Goal: Information Seeking & Learning: Learn about a topic

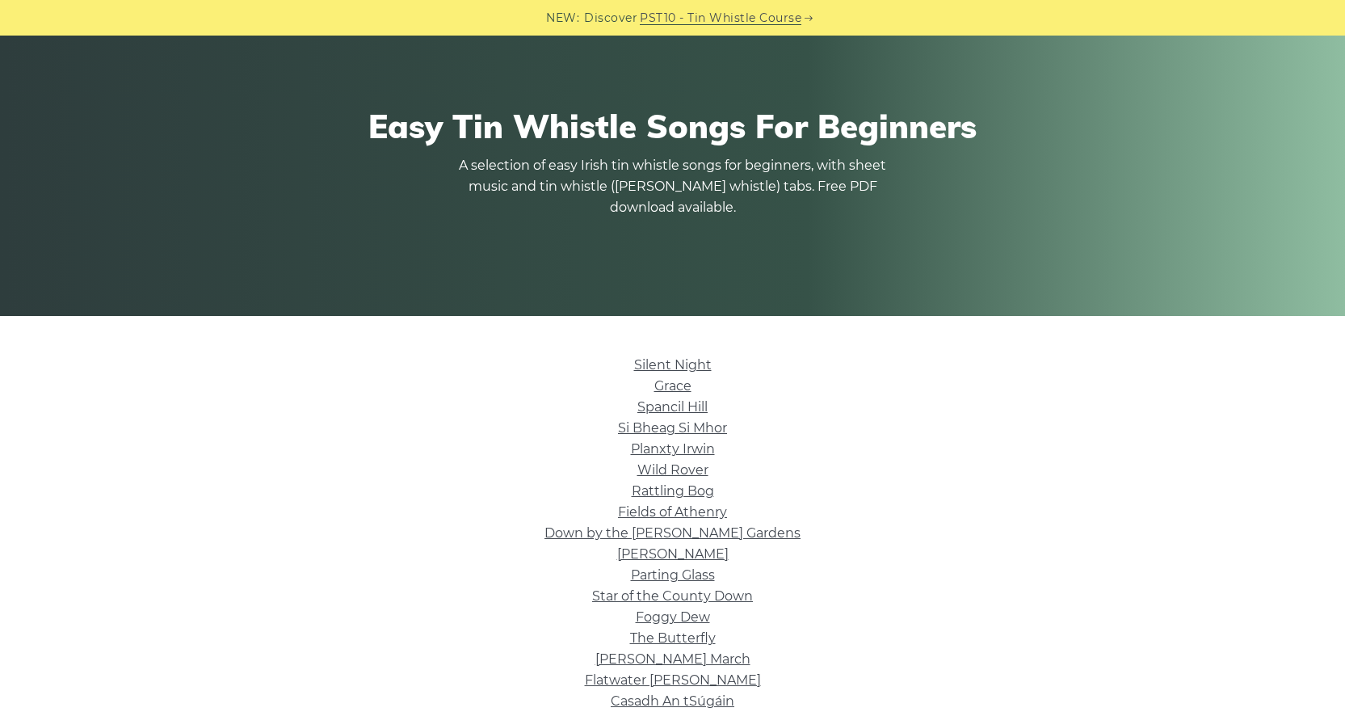
scroll to position [242, 0]
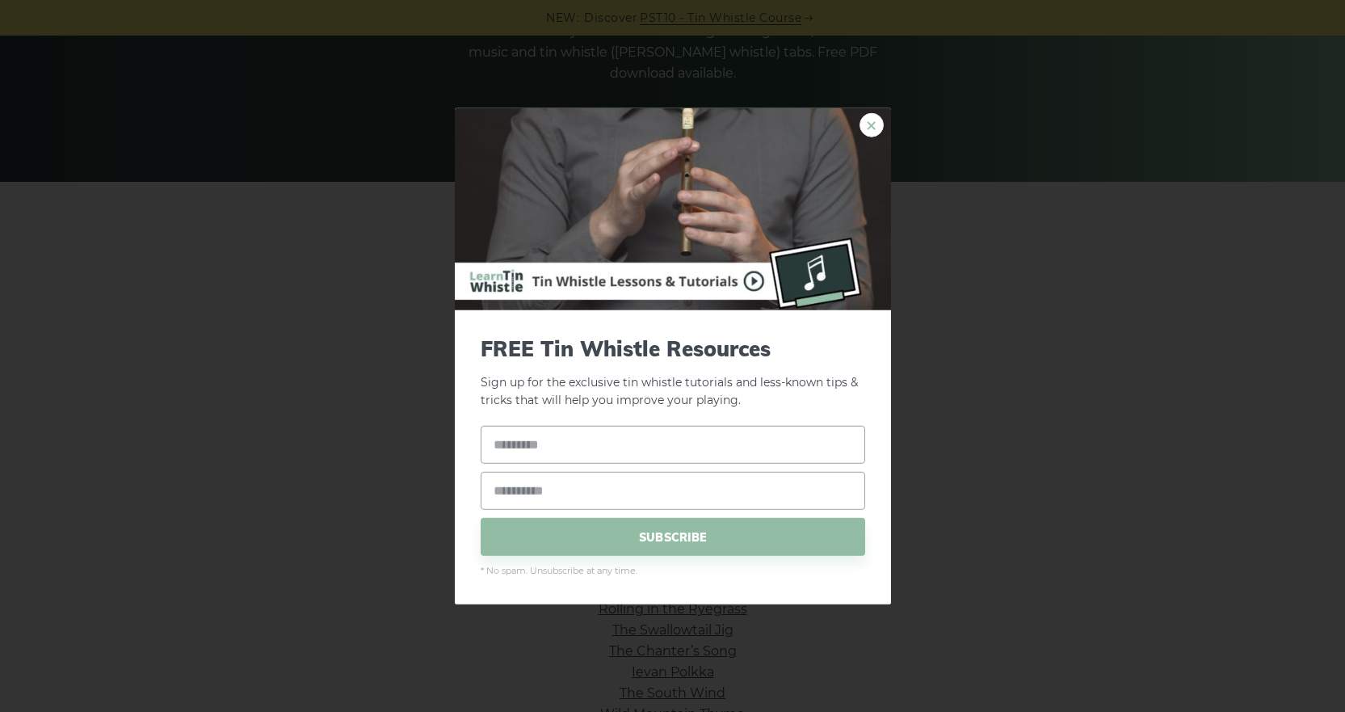
click at [873, 124] on link "×" at bounding box center [872, 124] width 24 height 24
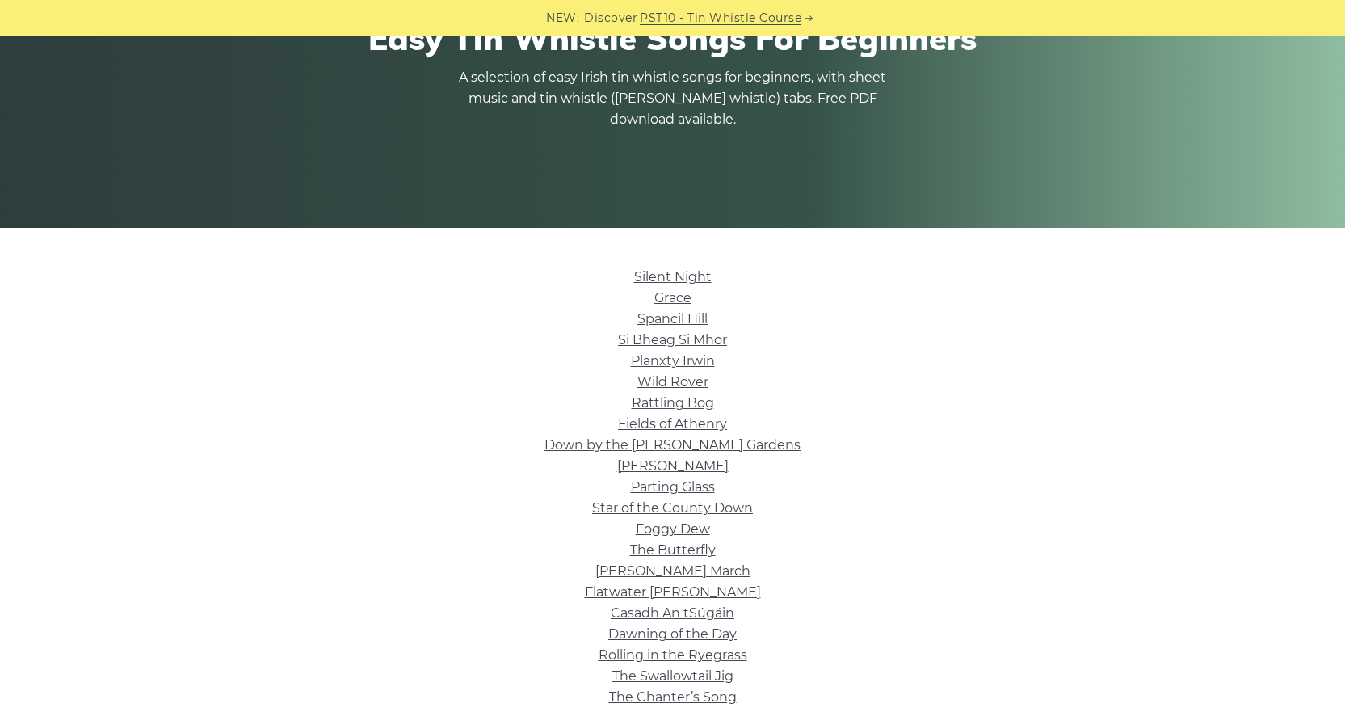
scroll to position [162, 0]
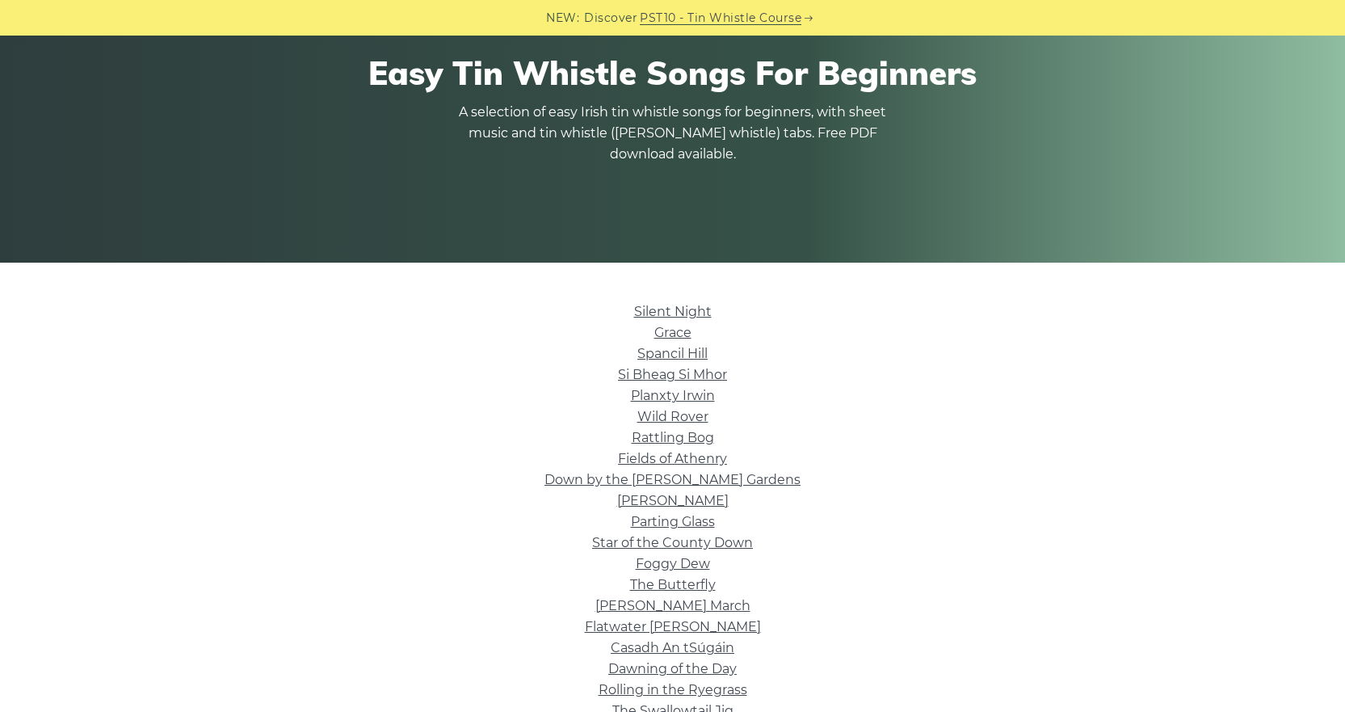
drag, startPoint x: 680, startPoint y: 330, endPoint x: 714, endPoint y: 339, distance: 35.1
click at [714, 339] on li "Grace" at bounding box center [672, 332] width 911 height 21
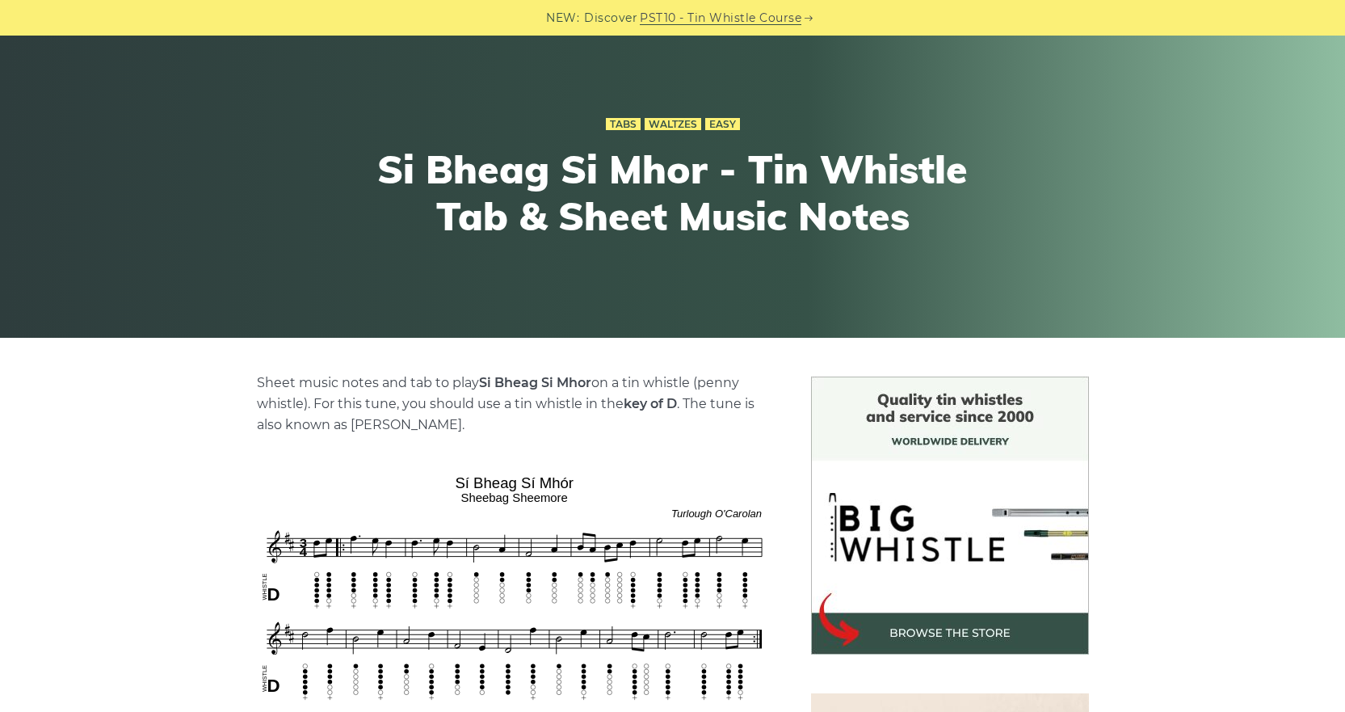
scroll to position [242, 0]
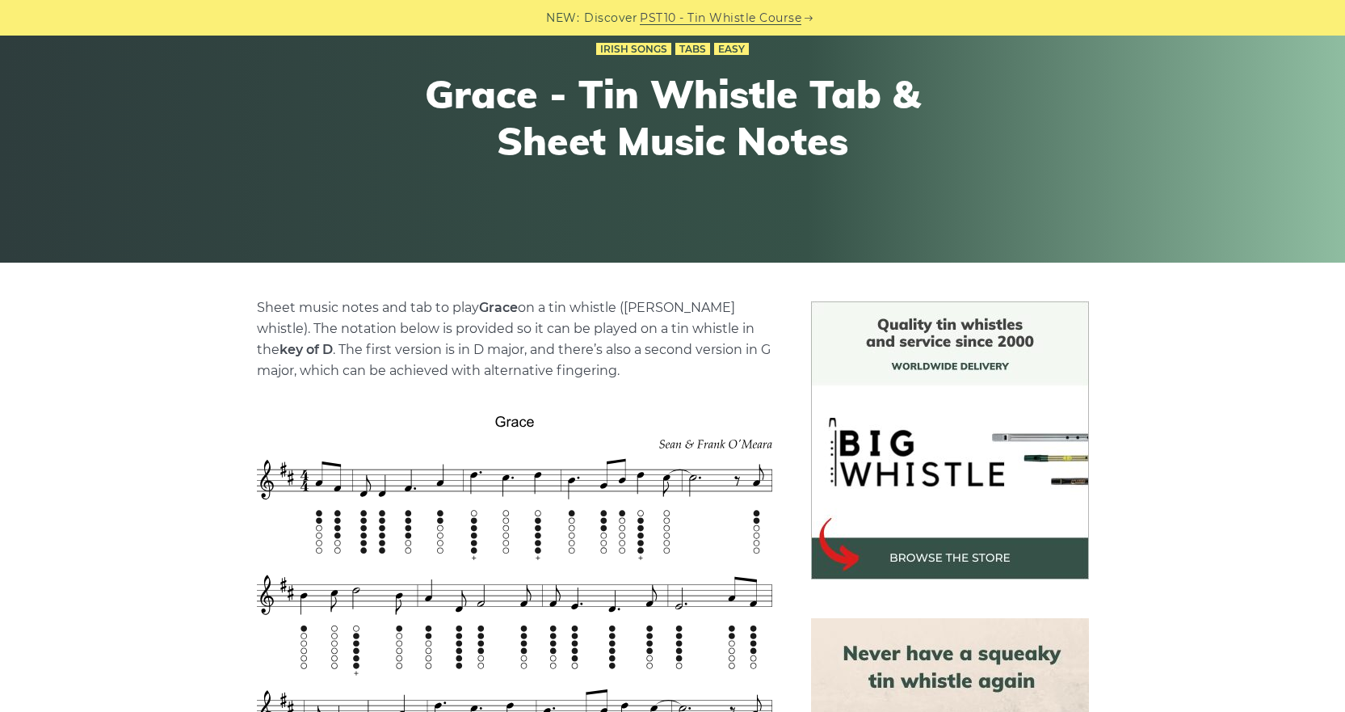
scroll to position [242, 0]
